Goal: Check status: Check status

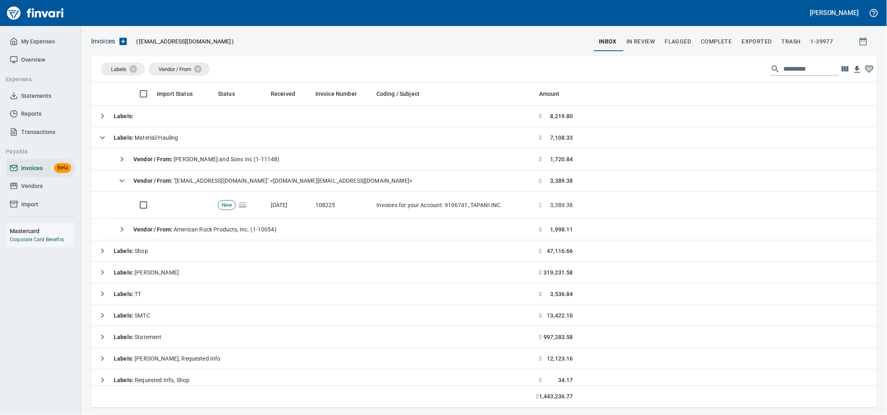
scroll to position [319, 770]
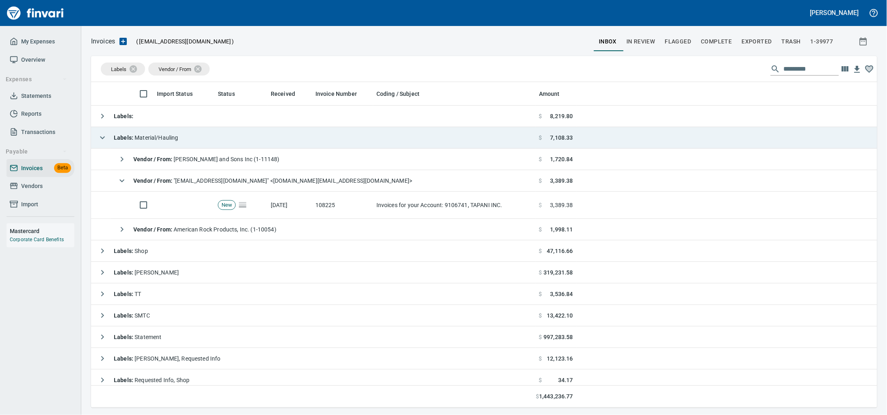
click at [200, 145] on td "Labels : Material/Hauling" at bounding box center [313, 138] width 445 height 22
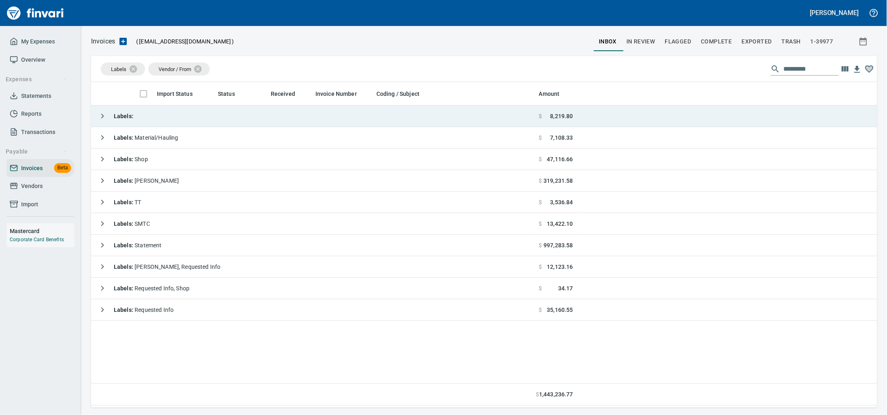
click at [211, 117] on td "Labels :" at bounding box center [313, 117] width 445 height 22
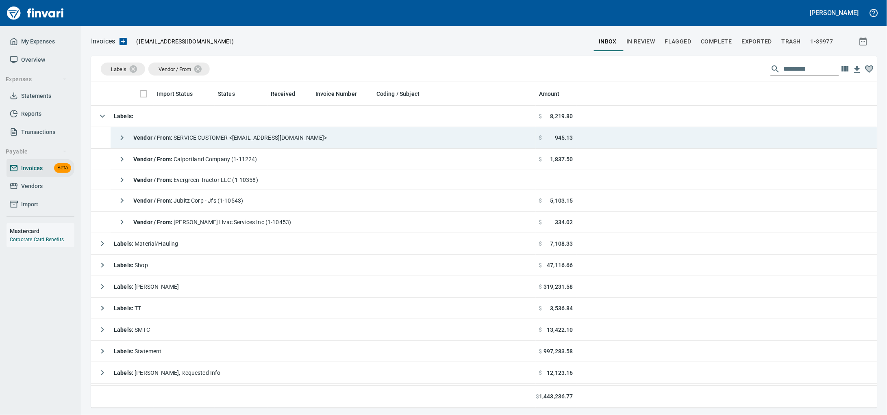
click at [220, 144] on div "Vendor / From : SERVICE CUSTOMER <[EMAIL_ADDRESS][DOMAIN_NAME]>" at bounding box center [220, 138] width 213 height 16
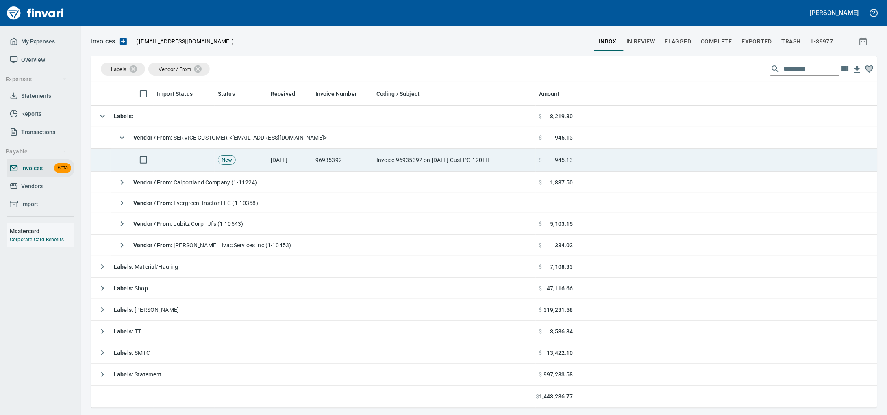
click at [353, 168] on td "96935392" at bounding box center [342, 160] width 61 height 23
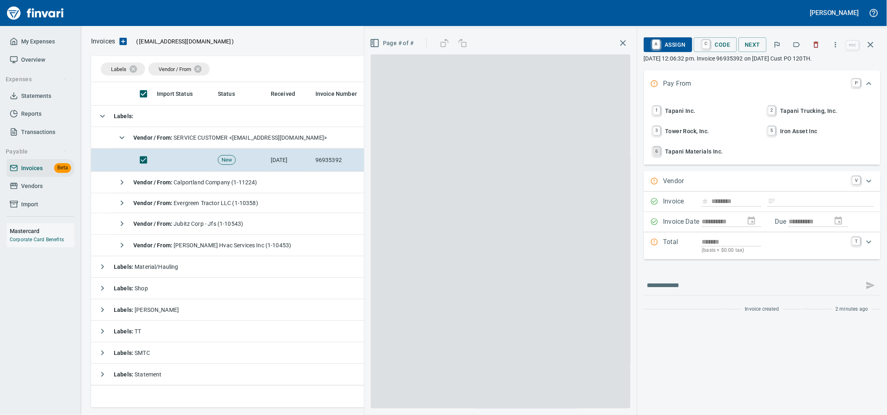
scroll to position [319, 770]
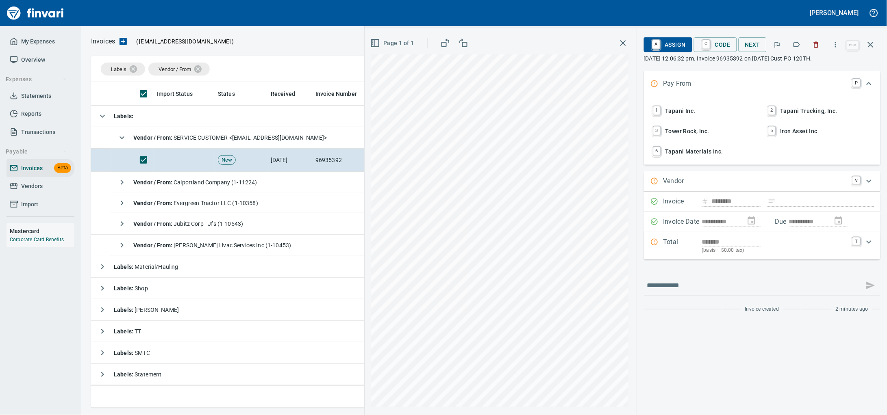
click at [831, 46] on icon "button" at bounding box center [835, 45] width 8 height 8
click at [788, 47] on div at bounding box center [443, 207] width 887 height 415
click at [792, 46] on icon "button" at bounding box center [796, 45] width 8 height 8
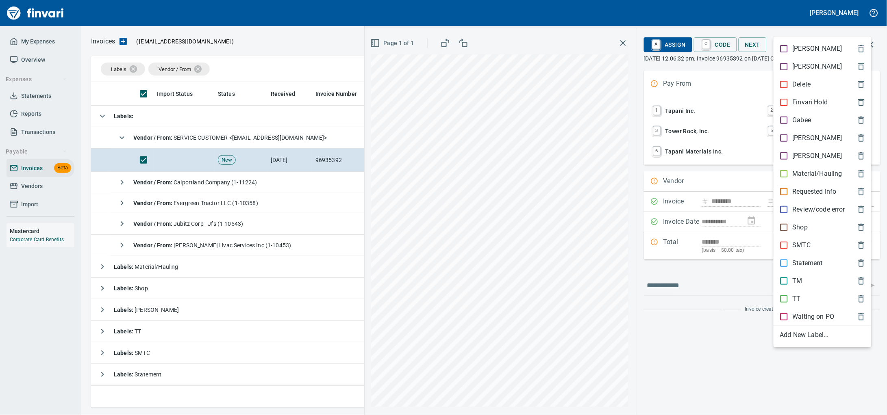
click at [816, 183] on div "Material/Hauling" at bounding box center [822, 174] width 98 height 18
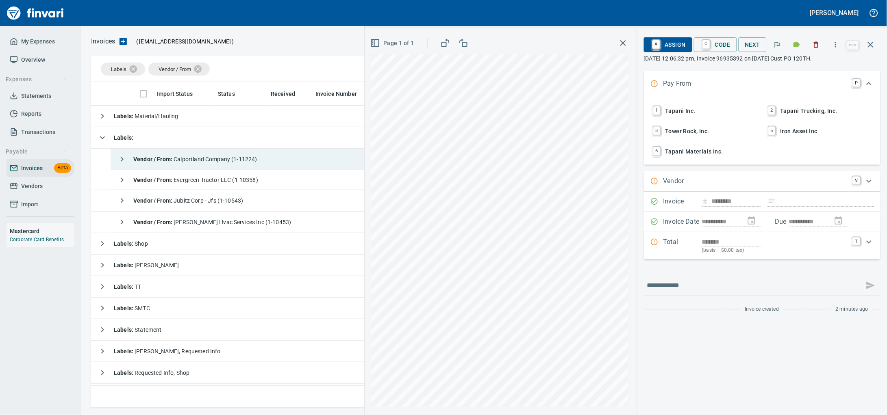
click at [204, 163] on span "Vendor / From : Calportland Company (1-11224)" at bounding box center [195, 159] width 124 height 7
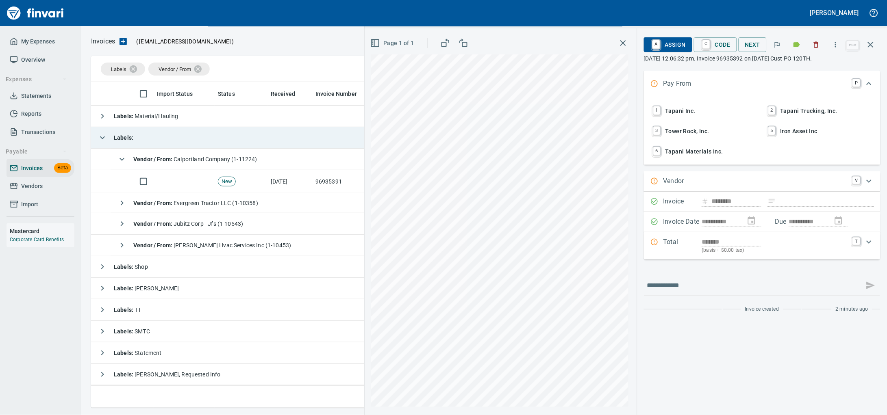
click at [240, 148] on td "Labels :" at bounding box center [313, 138] width 445 height 22
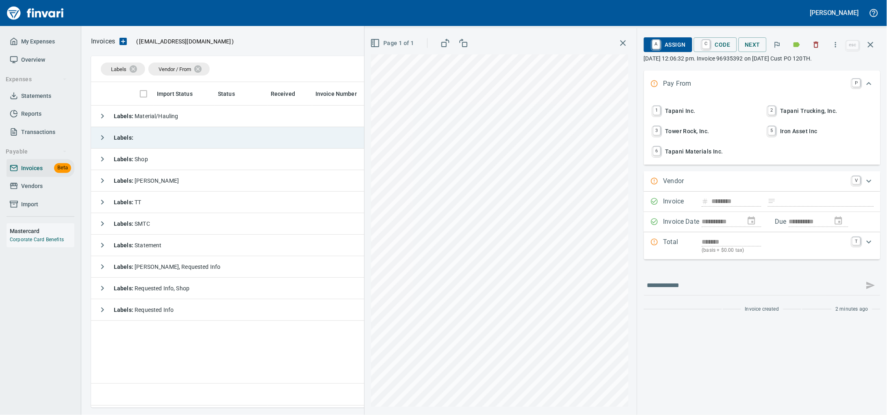
click at [213, 145] on td "Labels :" at bounding box center [313, 138] width 445 height 22
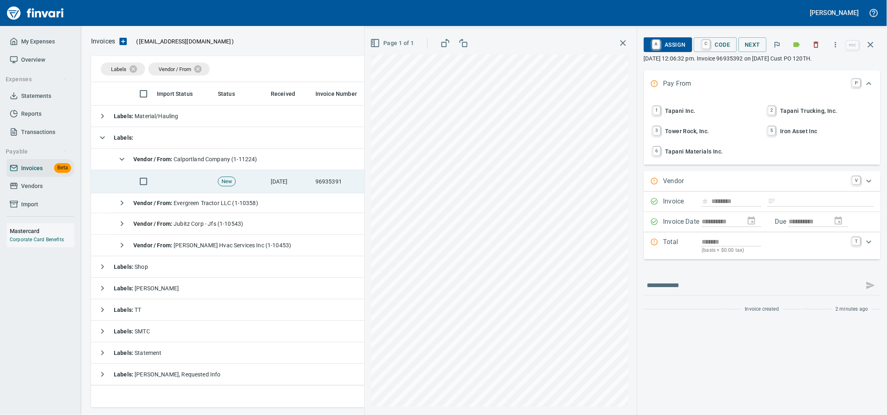
click at [279, 178] on td "[DATE]" at bounding box center [289, 181] width 45 height 23
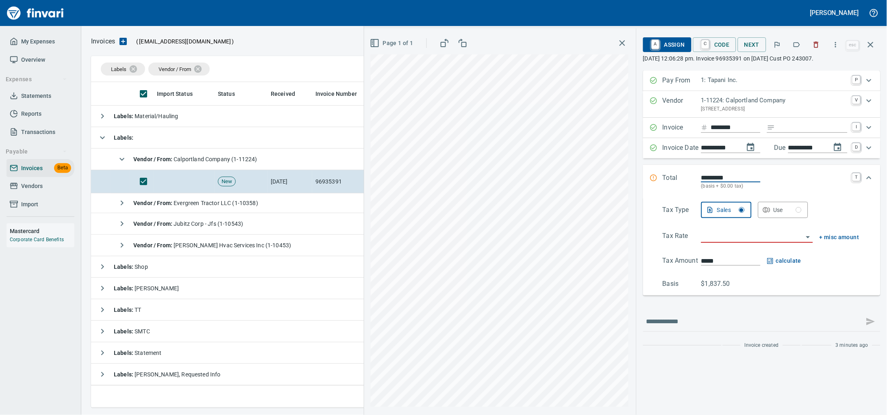
click at [792, 46] on icon "button" at bounding box center [796, 45] width 8 height 8
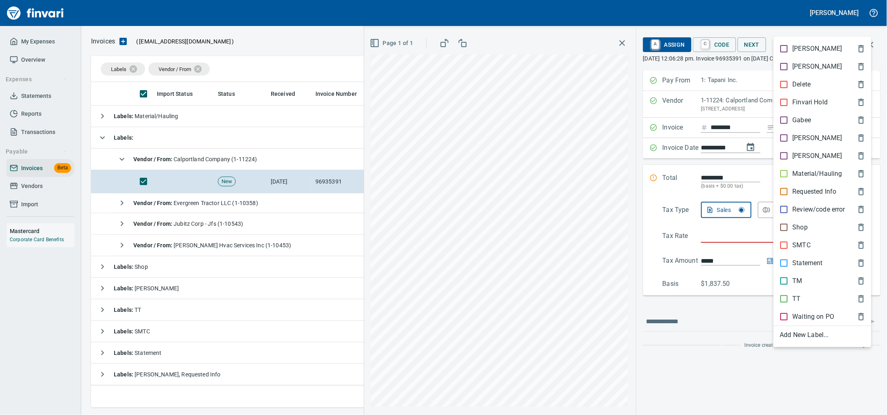
scroll to position [319, 770]
click at [800, 179] on p "Material/Hauling" at bounding box center [817, 174] width 50 height 10
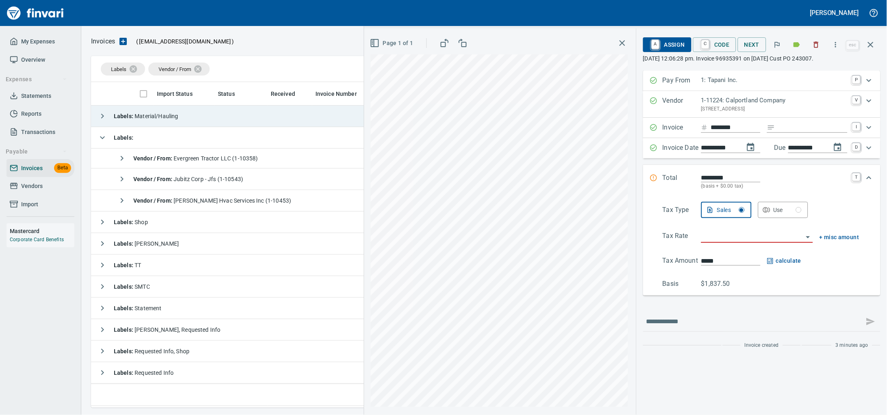
click at [228, 120] on td "Labels : Material/Hauling" at bounding box center [313, 117] width 445 height 22
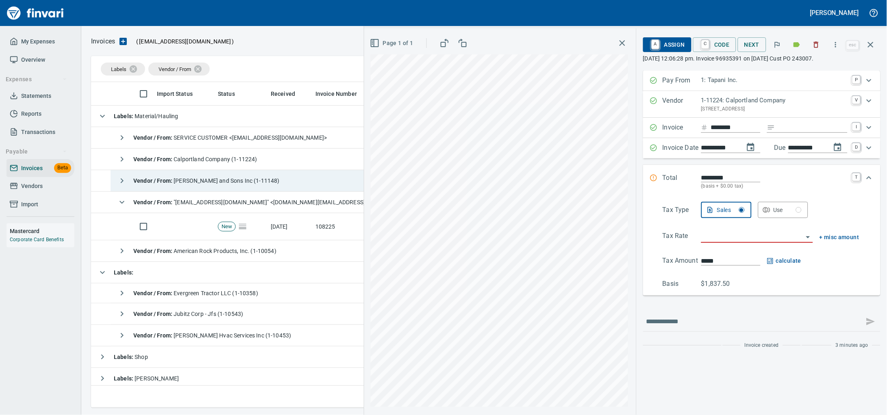
drag, startPoint x: 217, startPoint y: 182, endPoint x: 229, endPoint y: 180, distance: 11.5
click at [217, 182] on span "Vendor / From : [PERSON_NAME] and Sons Inc (1-11148)" at bounding box center [206, 181] width 146 height 7
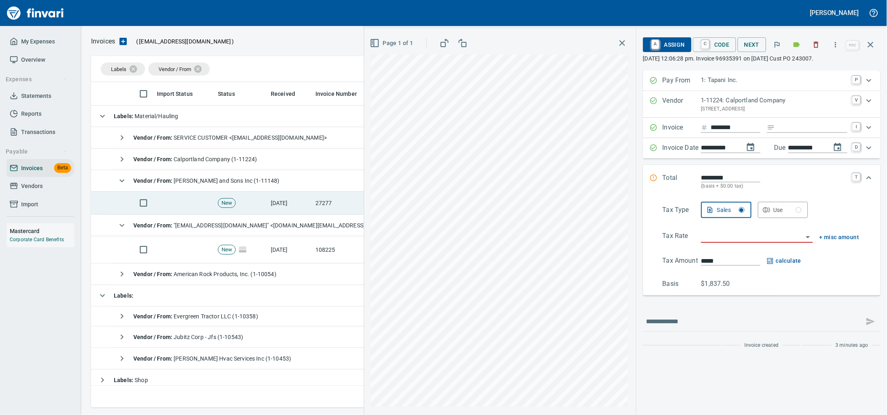
click at [269, 205] on td "[DATE]" at bounding box center [289, 203] width 45 height 23
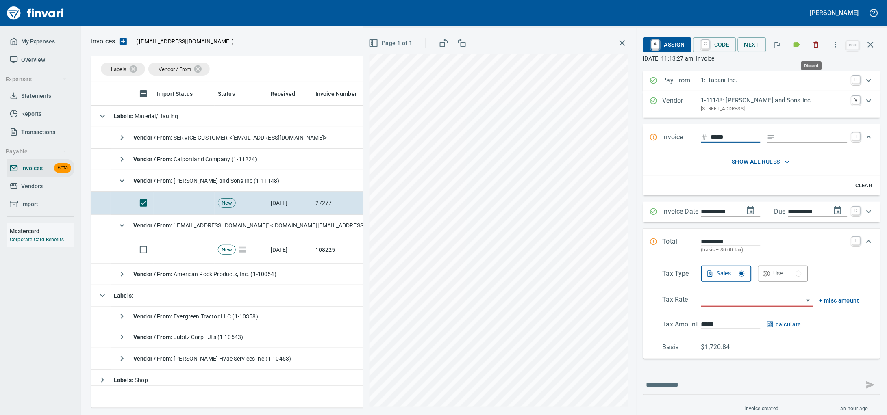
click at [812, 46] on icon "button" at bounding box center [816, 45] width 8 height 8
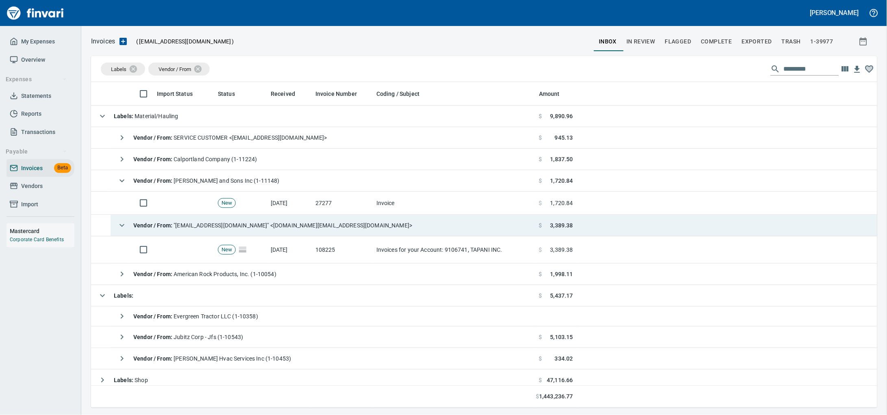
scroll to position [319, 770]
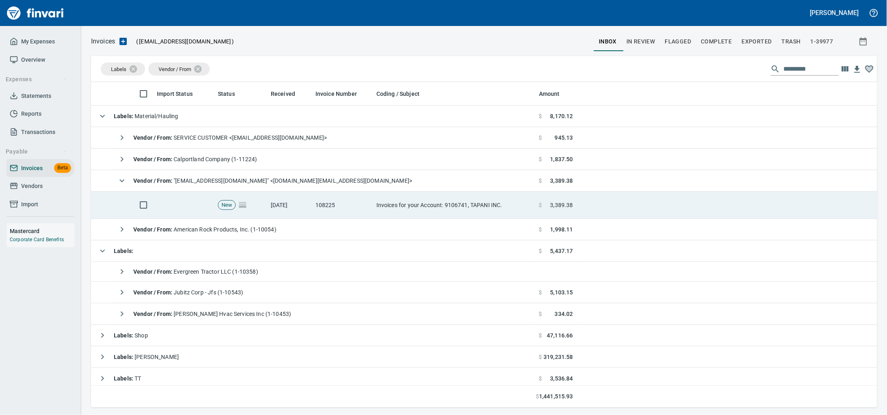
click at [307, 207] on td "[DATE]" at bounding box center [289, 205] width 45 height 27
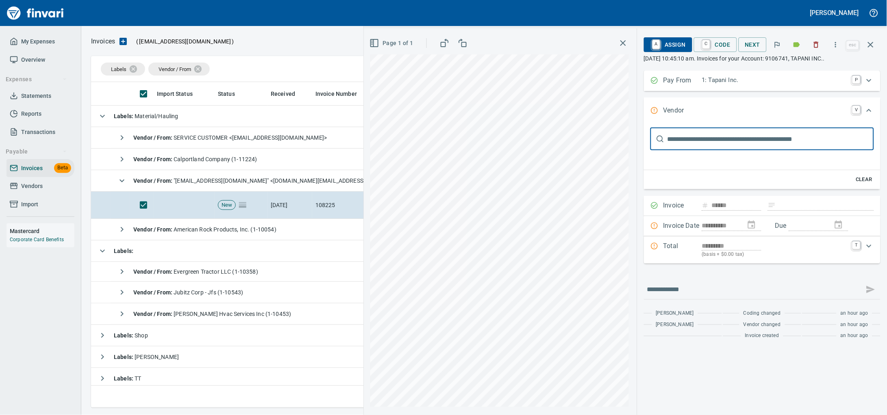
drag, startPoint x: 810, startPoint y: 52, endPoint x: 429, endPoint y: 196, distance: 407.9
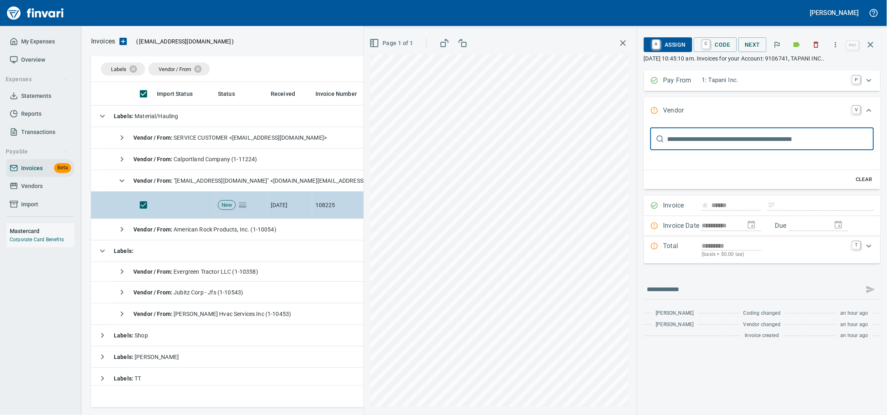
click at [810, 51] on button "button" at bounding box center [816, 45] width 18 height 18
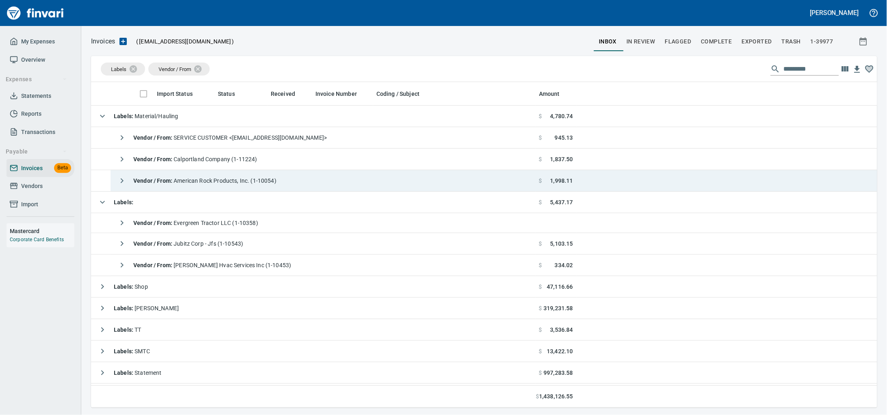
click at [247, 180] on span "Vendor / From : American Rock Products, Inc. (1-10054)" at bounding box center [204, 181] width 143 height 7
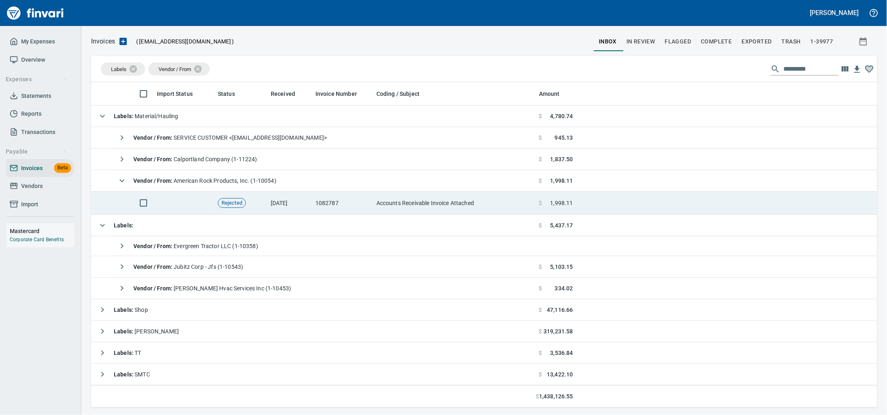
drag, startPoint x: 292, startPoint y: 202, endPoint x: 394, endPoint y: 202, distance: 102.0
click at [292, 202] on td "[DATE]" at bounding box center [289, 203] width 45 height 23
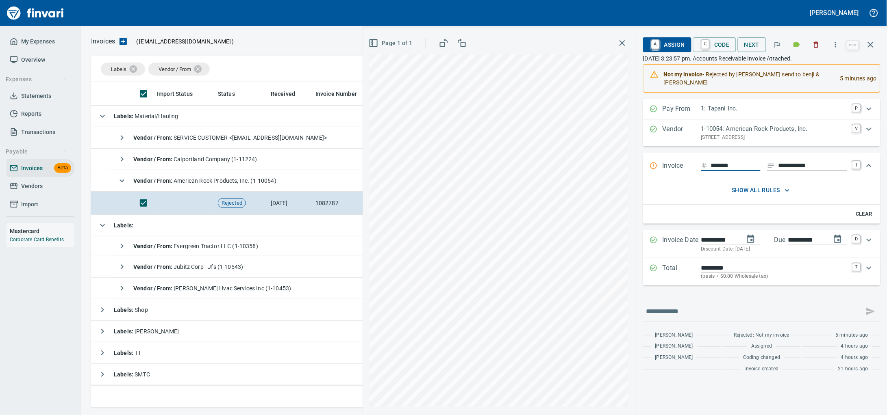
drag, startPoint x: 671, startPoint y: 48, endPoint x: 666, endPoint y: 171, distance: 123.2
click at [670, 47] on span "A Assign" at bounding box center [666, 45] width 35 height 14
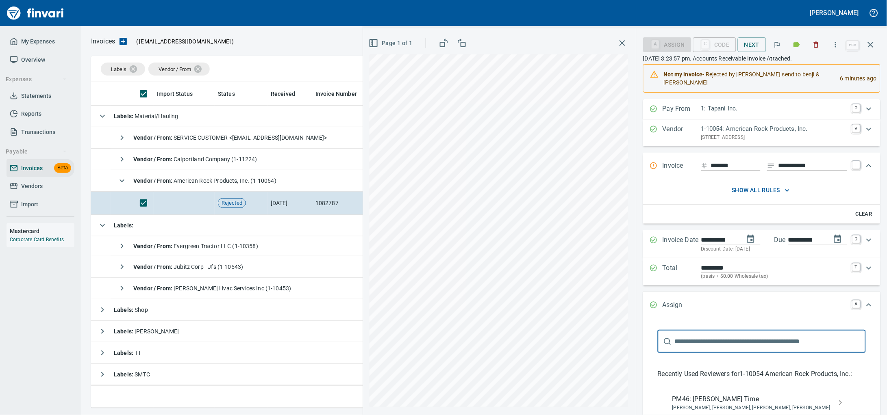
click at [724, 346] on input "text" at bounding box center [770, 341] width 191 height 23
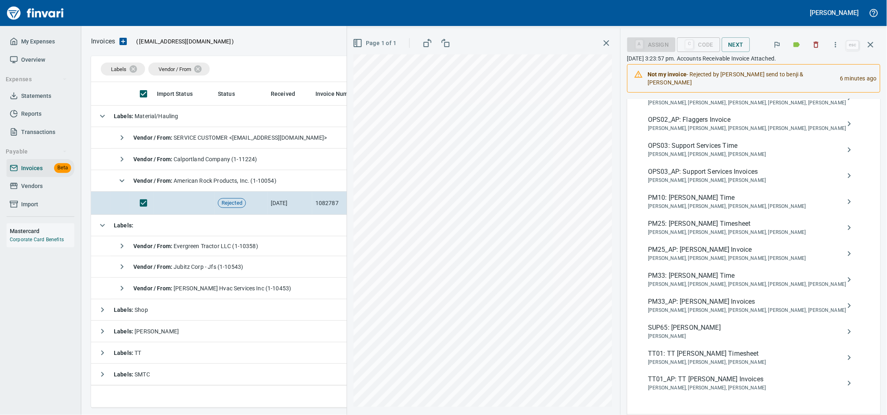
scroll to position [355, 0]
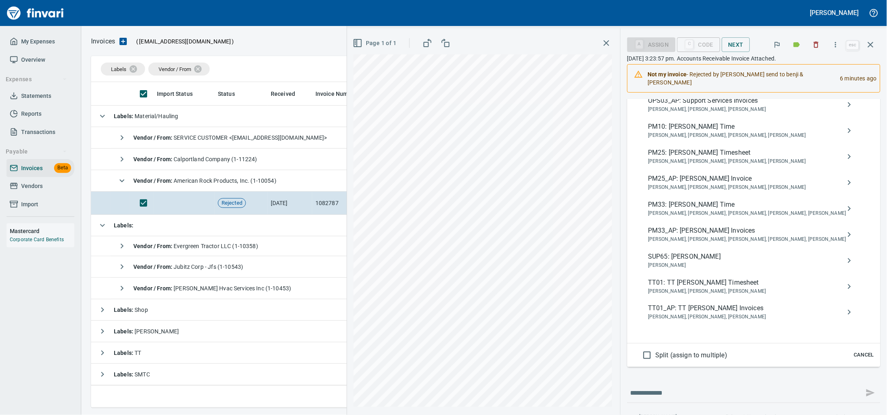
type input "*****"
click at [704, 192] on span "[PERSON_NAME], [PERSON_NAME], [PERSON_NAME], [PERSON_NAME]" at bounding box center [747, 188] width 198 height 8
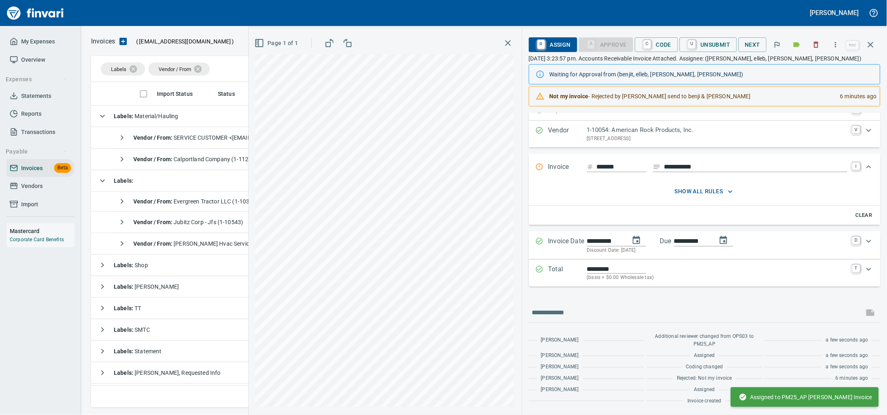
scroll to position [40, 0]
click at [869, 43] on icon "button" at bounding box center [871, 45] width 10 height 10
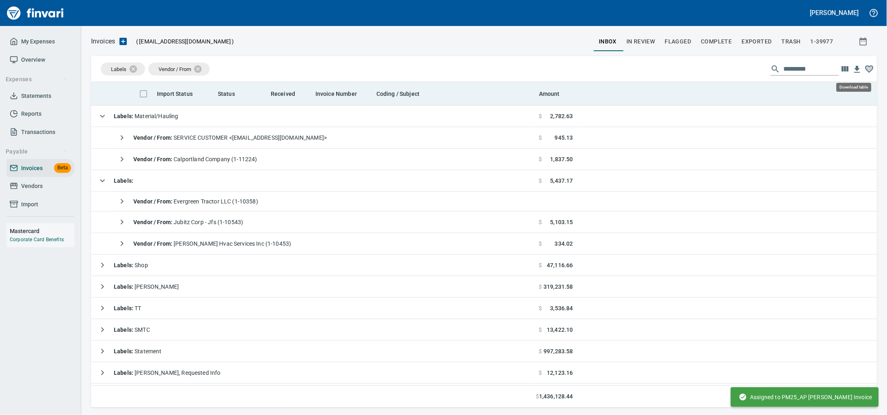
scroll to position [319, 770]
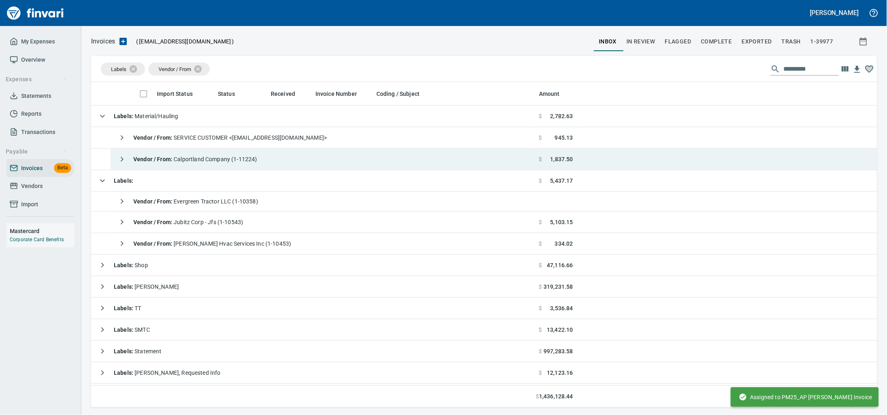
drag, startPoint x: 343, startPoint y: 151, endPoint x: 407, endPoint y: 156, distance: 64.4
click at [343, 150] on tbody "Labels : Material/Hauling $ 2,782.63 Vendor / From : SERVICE CUSTOMER <[EMAIL_A…" at bounding box center [484, 266] width 786 height 321
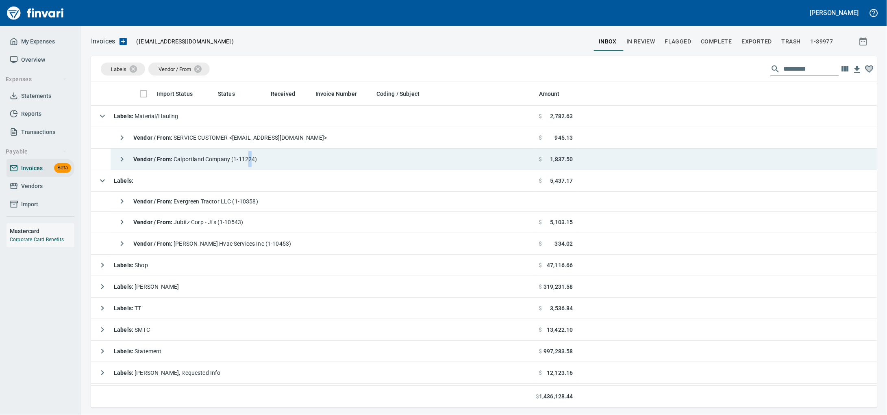
click at [257, 163] on span "Vendor / From : Calportland Company (1-11224)" at bounding box center [195, 159] width 124 height 7
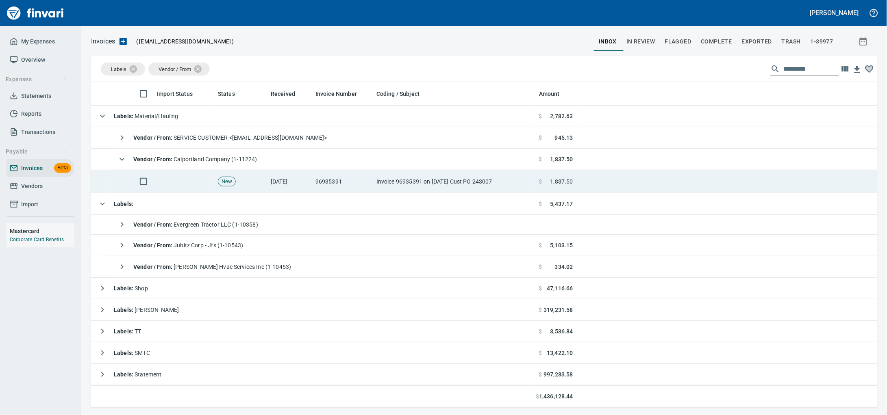
click at [435, 178] on td "Invoice 96935391 on [DATE] Cust PO 243007" at bounding box center [454, 181] width 163 height 23
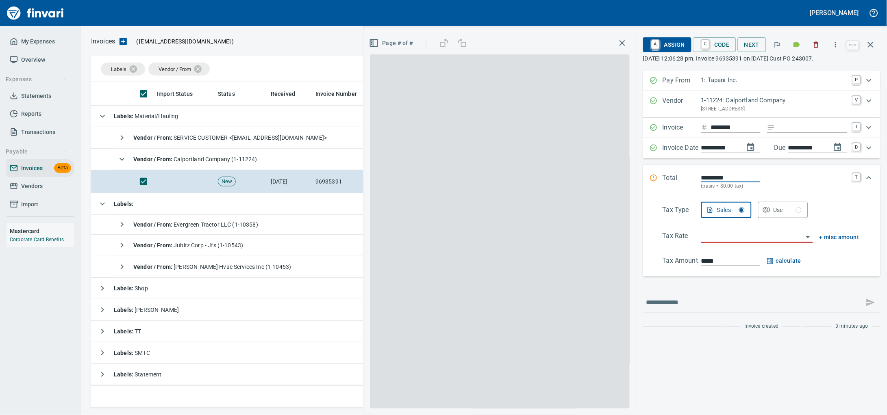
scroll to position [319, 770]
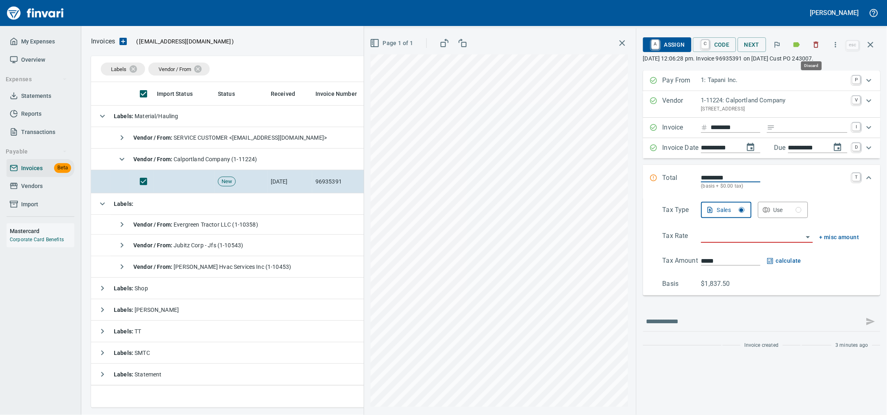
click at [814, 46] on icon "button" at bounding box center [816, 45] width 5 height 6
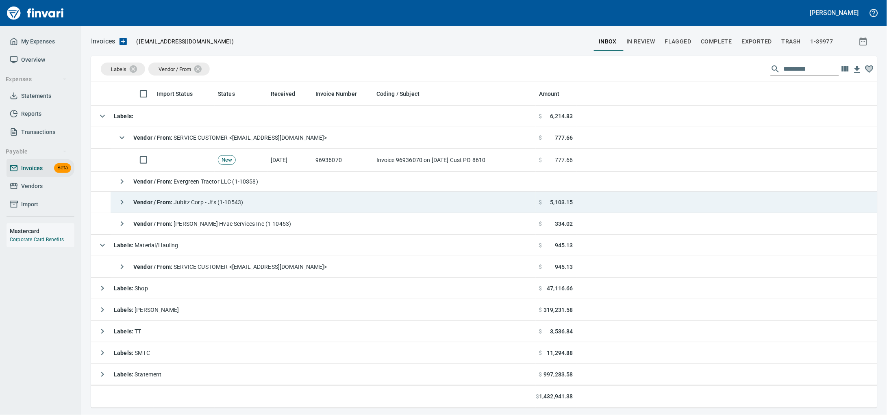
scroll to position [319, 770]
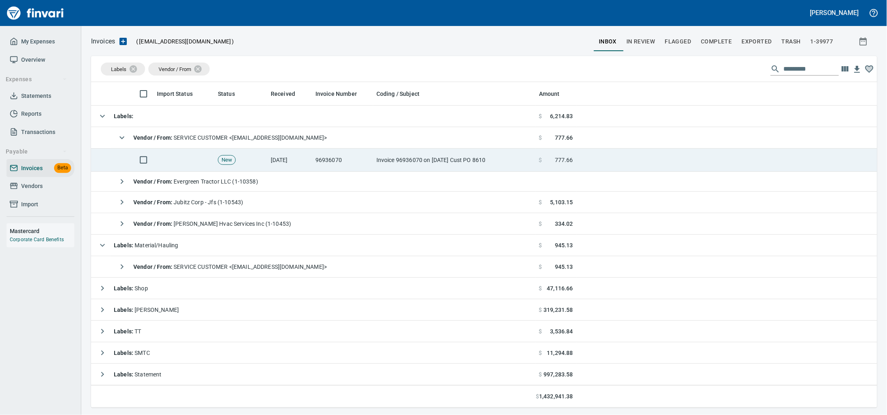
drag, startPoint x: 190, startPoint y: 163, endPoint x: 588, endPoint y: 193, distance: 398.9
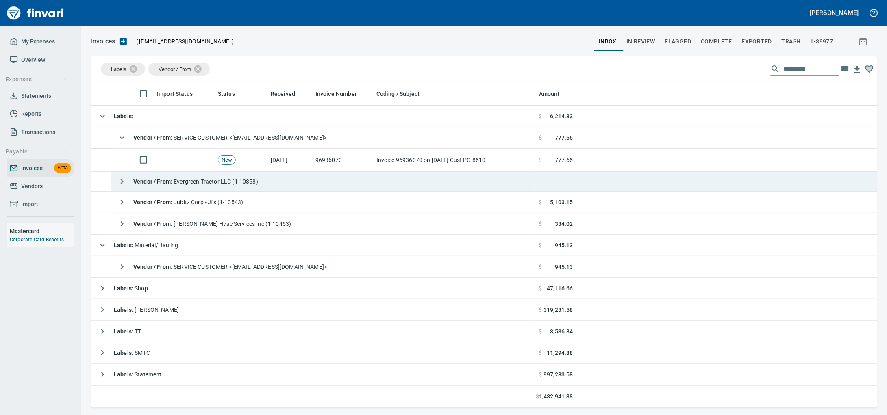
click at [190, 163] on td at bounding box center [184, 160] width 61 height 23
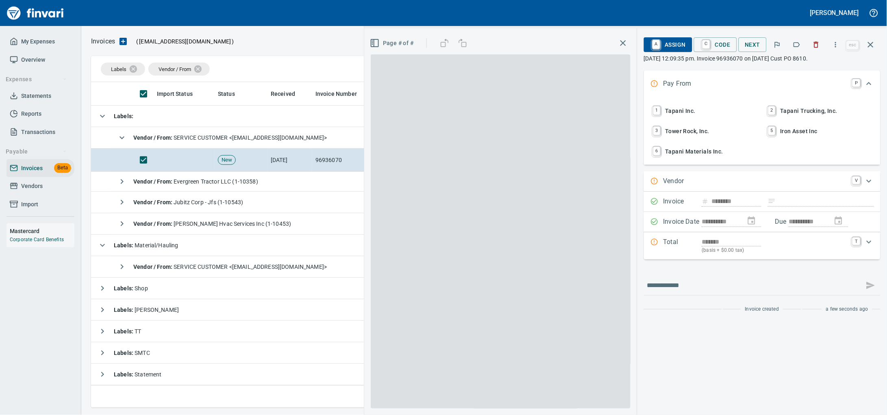
scroll to position [319, 770]
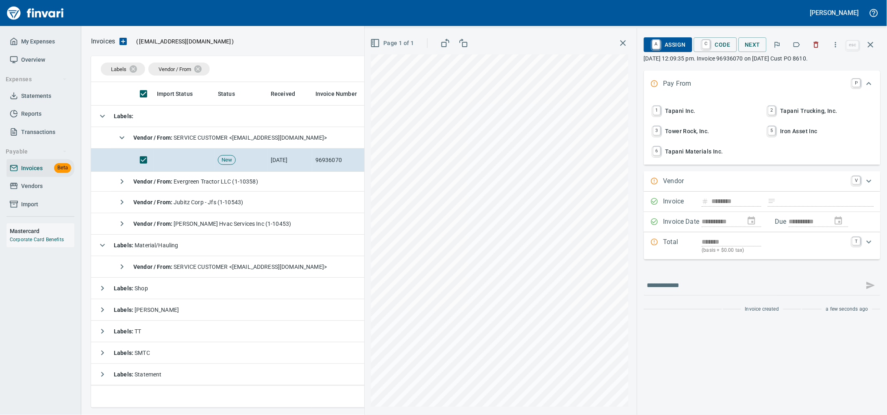
click at [794, 47] on icon "button" at bounding box center [796, 45] width 8 height 8
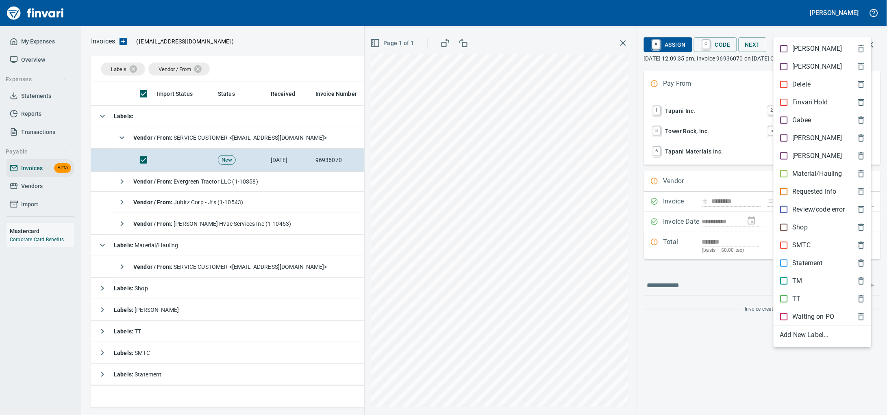
click at [805, 286] on span "TM" at bounding box center [816, 281] width 72 height 10
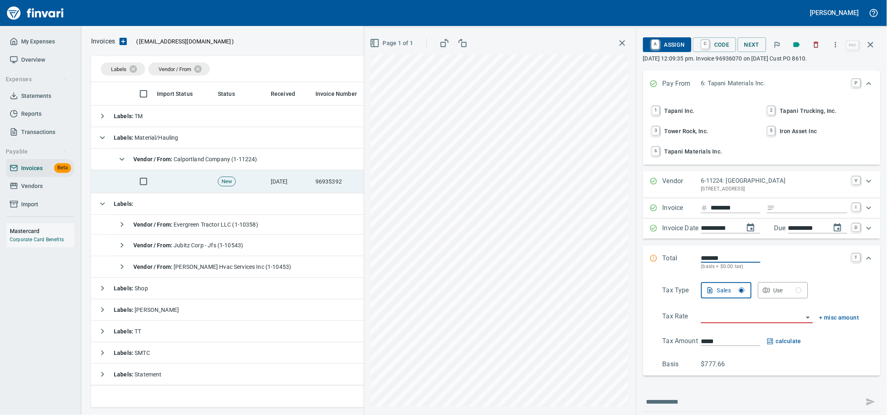
click at [245, 179] on td "New" at bounding box center [241, 181] width 53 height 23
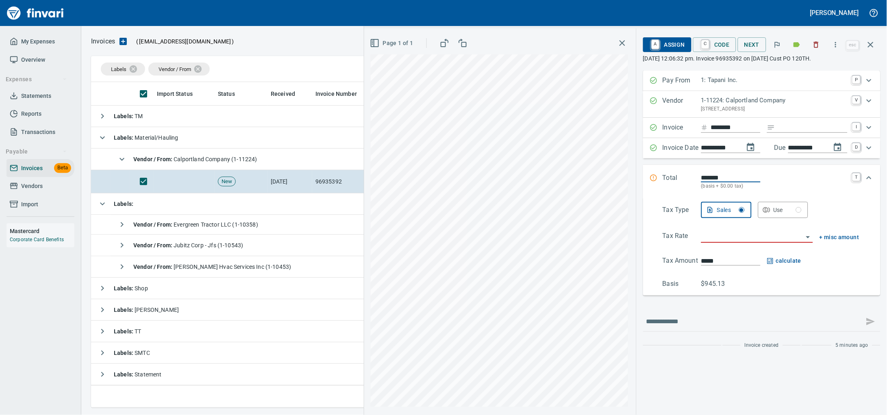
drag, startPoint x: 805, startPoint y: 47, endPoint x: 682, endPoint y: 64, distance: 124.3
click at [807, 47] on button "button" at bounding box center [816, 45] width 18 height 18
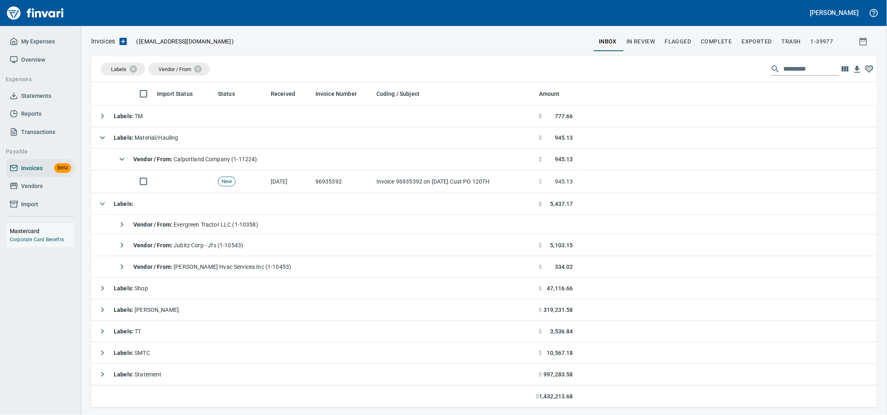
scroll to position [319, 770]
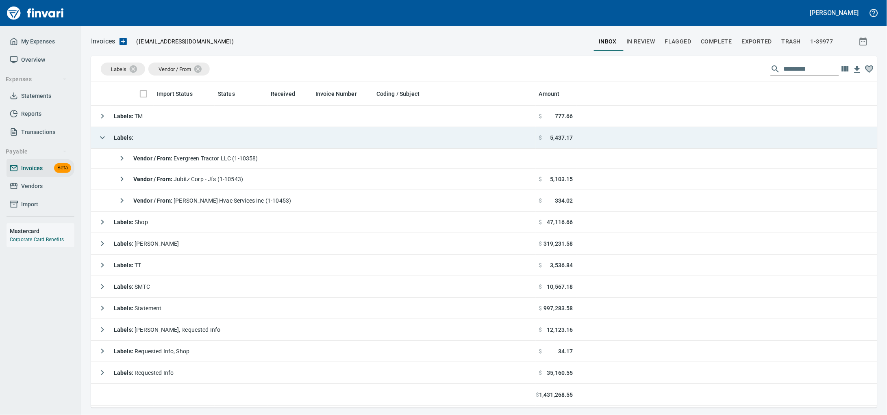
click at [239, 137] on td "Labels :" at bounding box center [313, 138] width 445 height 22
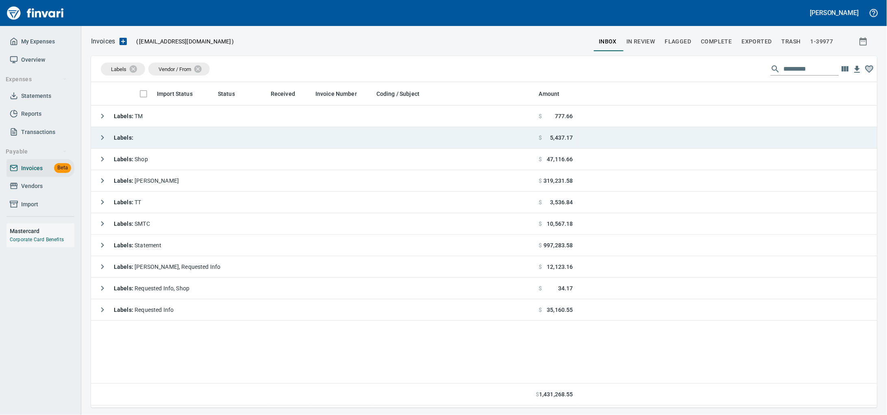
scroll to position [319, 770]
click at [239, 137] on td "Labels :" at bounding box center [313, 138] width 445 height 22
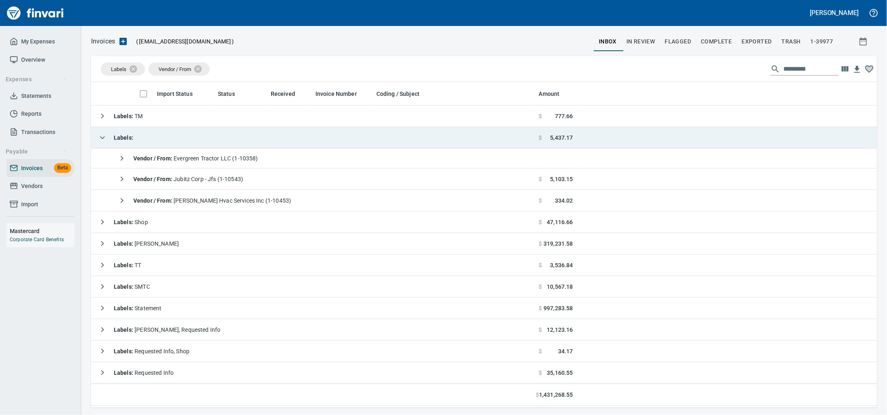
click at [239, 137] on td "Labels :" at bounding box center [313, 138] width 445 height 22
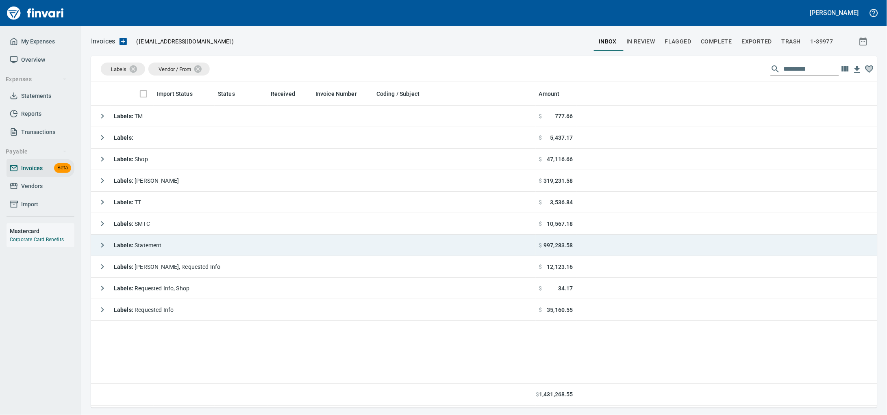
click at [197, 250] on td "Labels : Statement" at bounding box center [313, 246] width 445 height 22
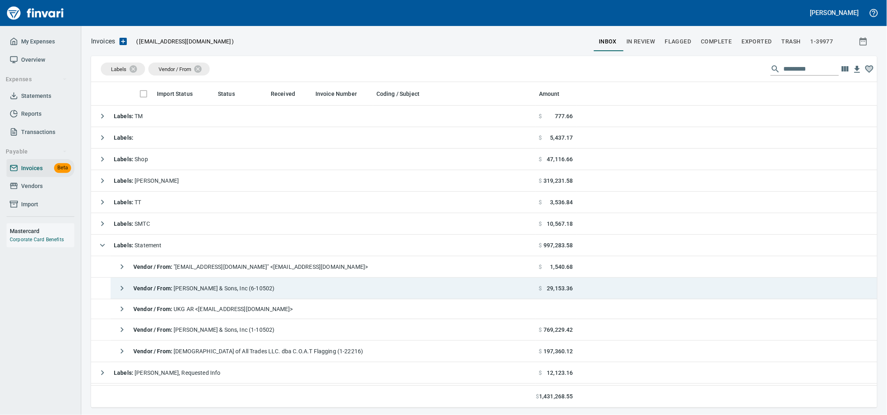
click at [290, 295] on td "Vendor / From : [PERSON_NAME] & Sons, Inc (6-10502)" at bounding box center [323, 289] width 425 height 22
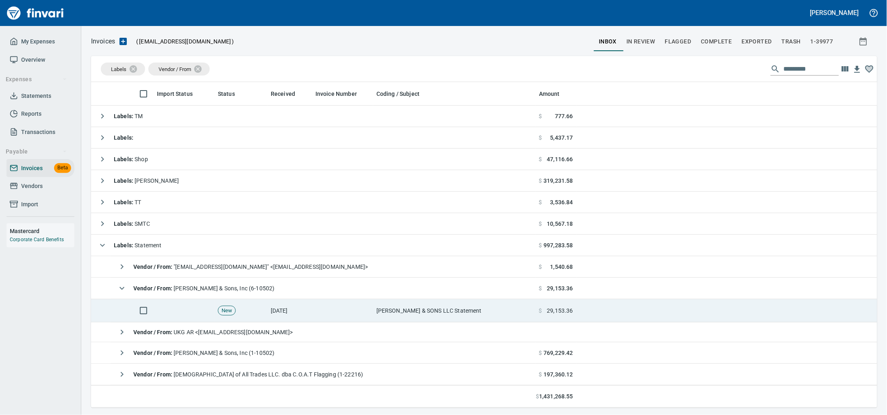
click at [423, 307] on td "[PERSON_NAME] & SONS LLC Statement" at bounding box center [454, 310] width 163 height 23
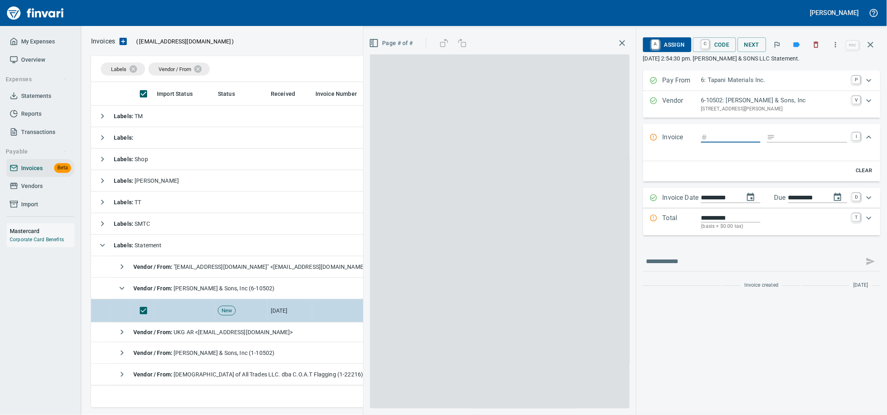
scroll to position [319, 770]
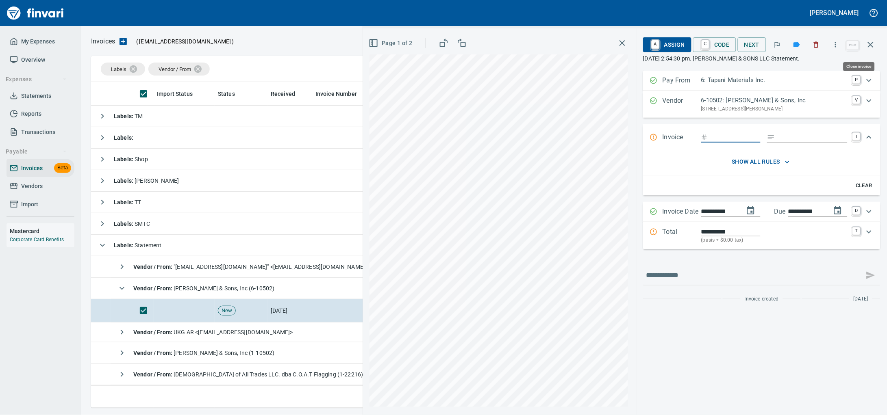
click at [875, 49] on button "button" at bounding box center [871, 45] width 20 height 20
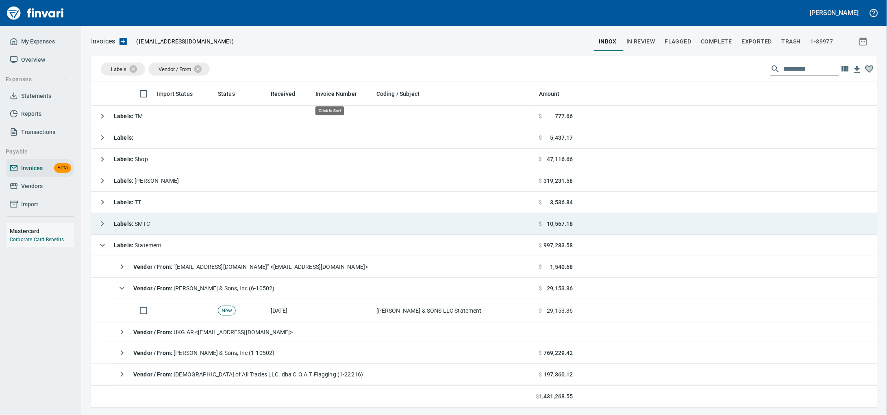
scroll to position [319, 770]
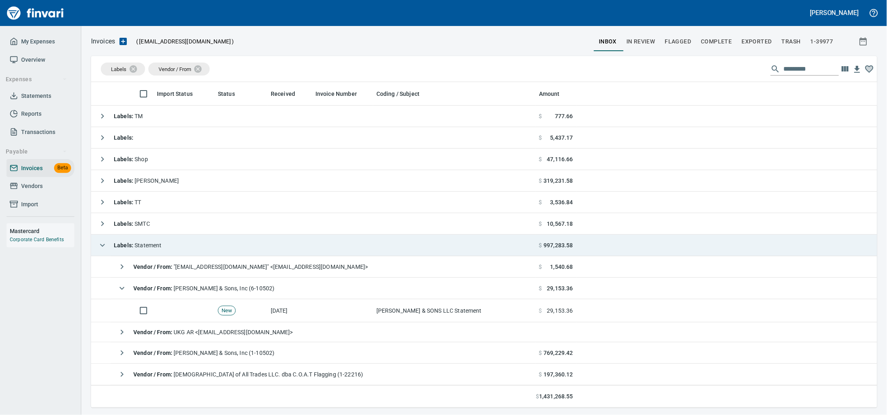
click at [208, 245] on td "Labels : Statement" at bounding box center [313, 246] width 445 height 22
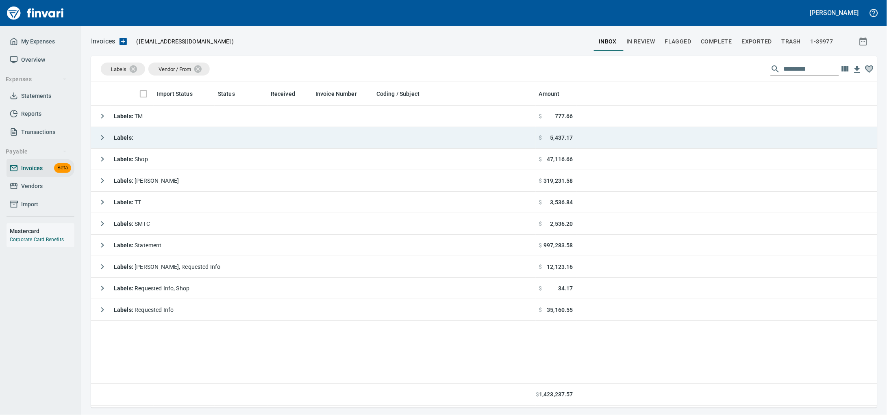
click at [199, 139] on td "Labels :" at bounding box center [313, 138] width 445 height 22
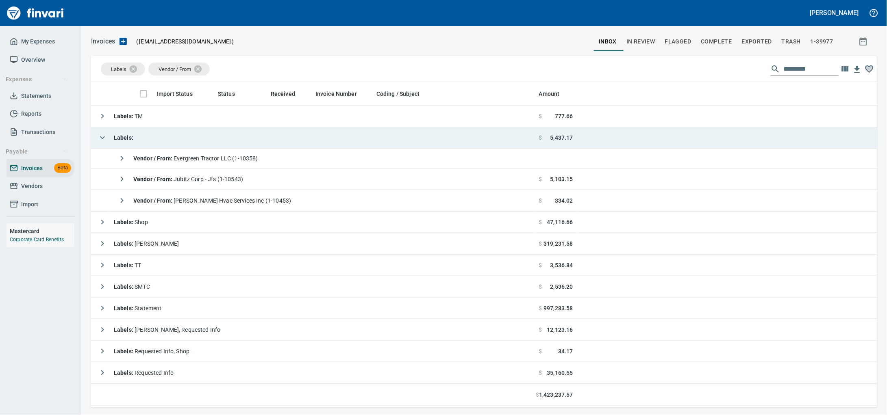
click at [199, 139] on td "Labels :" at bounding box center [313, 138] width 445 height 22
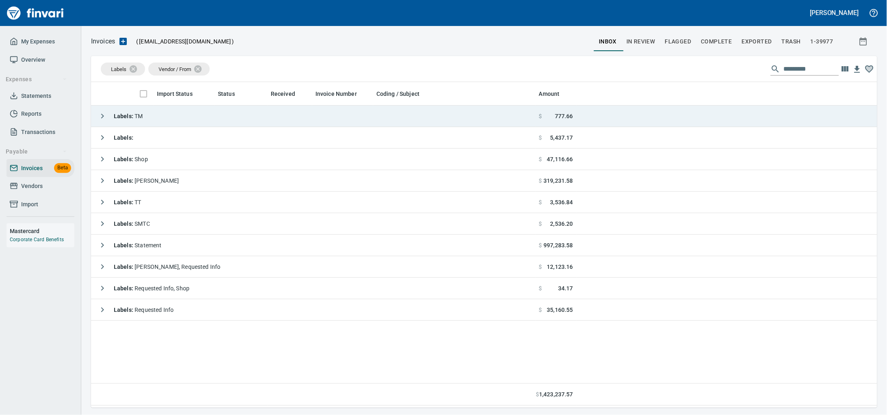
click at [194, 124] on td "Labels : TM" at bounding box center [313, 117] width 445 height 22
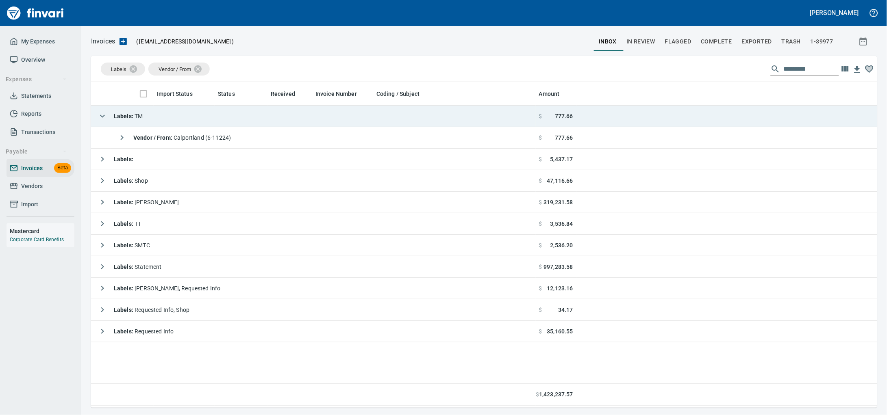
click at [194, 124] on td "Labels : TM" at bounding box center [313, 117] width 445 height 22
